Goal: Navigation & Orientation: Locate item on page

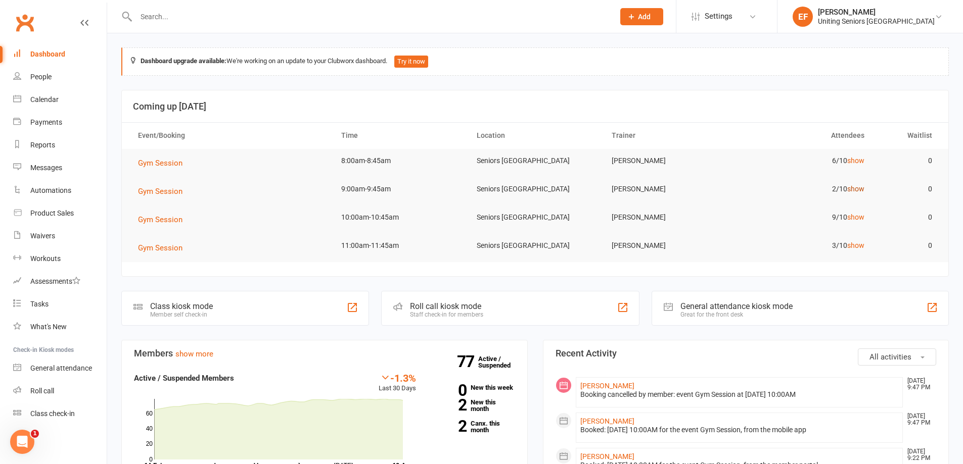
click at [862, 192] on link "show" at bounding box center [855, 189] width 17 height 8
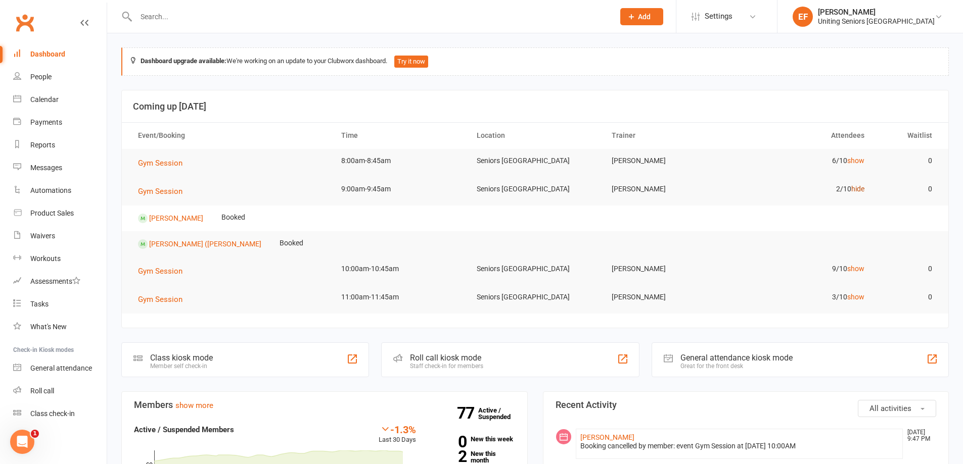
click at [862, 192] on link "hide" at bounding box center [857, 189] width 13 height 8
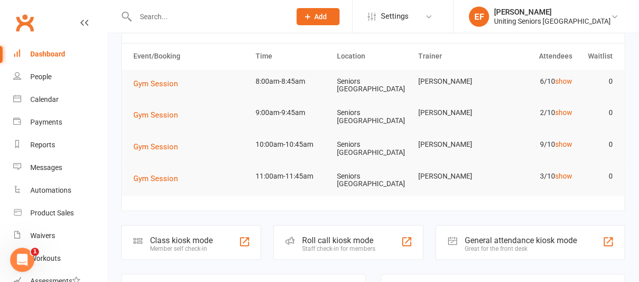
scroll to position [80, 0]
click at [561, 175] on link "show" at bounding box center [563, 176] width 17 height 8
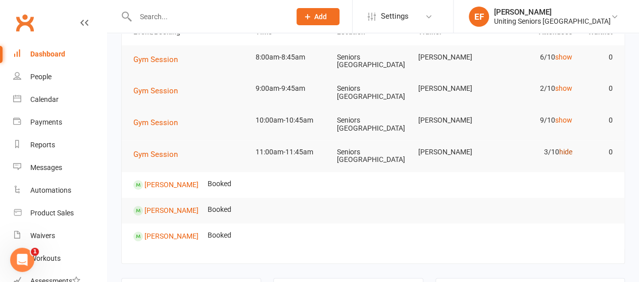
scroll to position [104, 0]
click at [565, 149] on link "hide" at bounding box center [565, 152] width 13 height 8
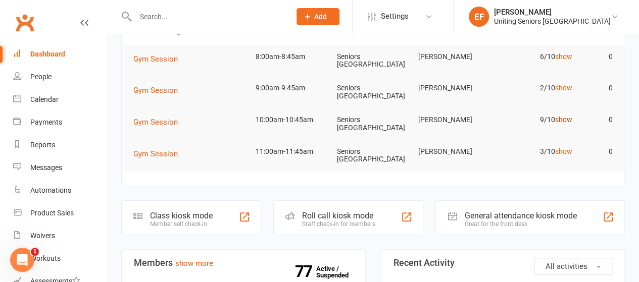
click at [565, 119] on link "show" at bounding box center [563, 120] width 17 height 8
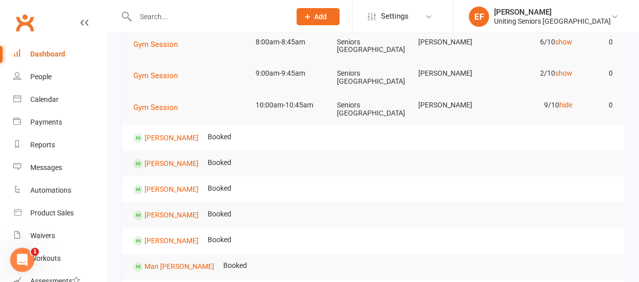
scroll to position [119, 0]
click at [566, 102] on link "hide" at bounding box center [565, 105] width 13 height 8
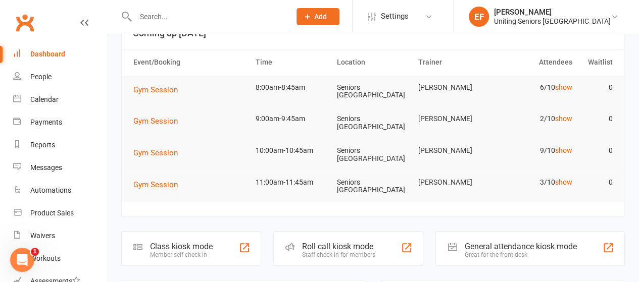
scroll to position [71, 0]
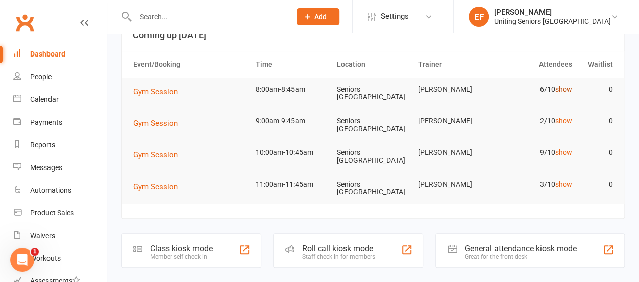
click at [571, 86] on link "show" at bounding box center [563, 89] width 17 height 8
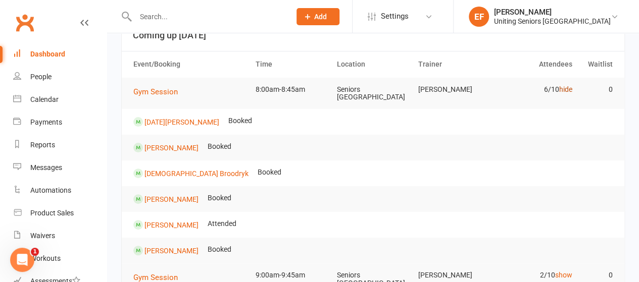
click at [571, 86] on link "hide" at bounding box center [565, 89] width 13 height 8
